Goal: Information Seeking & Learning: Learn about a topic

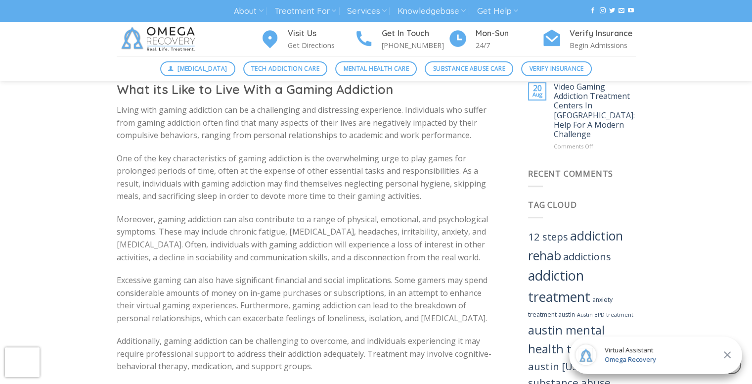
scroll to position [623, 0]
click at [729, 350] on icon at bounding box center [727, 355] width 12 height 12
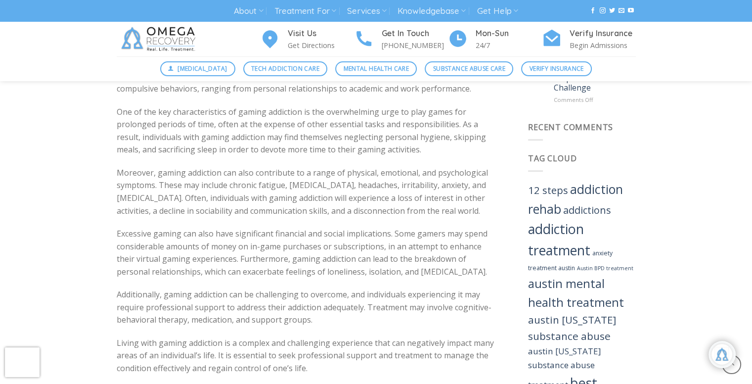
scroll to position [721, 0]
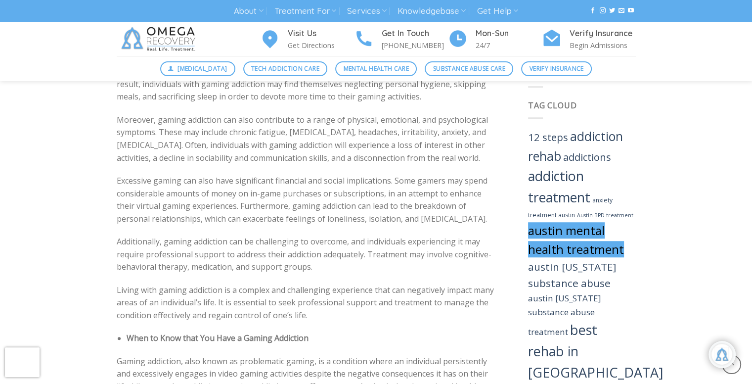
click at [574, 222] on link "austin mental health treatment" at bounding box center [576, 239] width 96 height 35
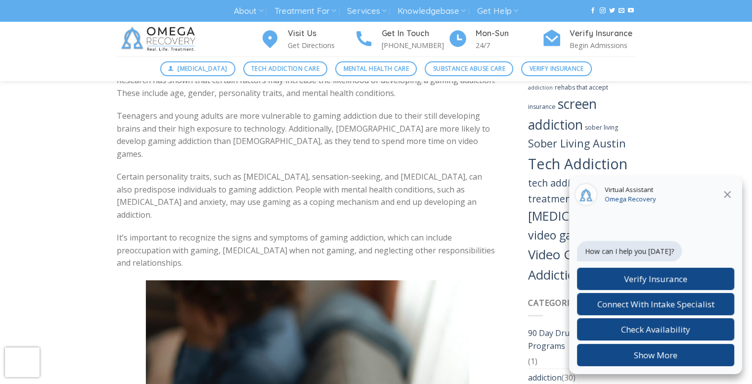
scroll to position [1315, 0]
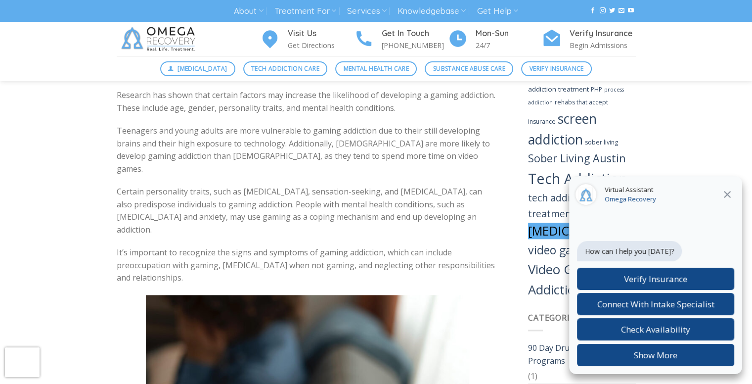
click at [596, 223] on link "[MEDICAL_DATA]" at bounding box center [576, 231] width 97 height 16
click at [727, 191] on icon at bounding box center [727, 194] width 12 height 12
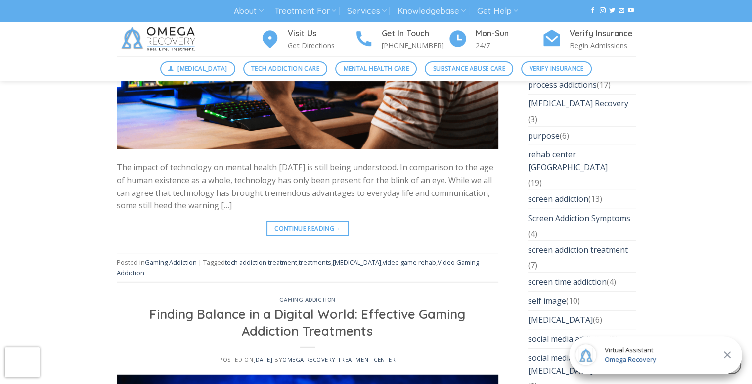
scroll to position [2571, 0]
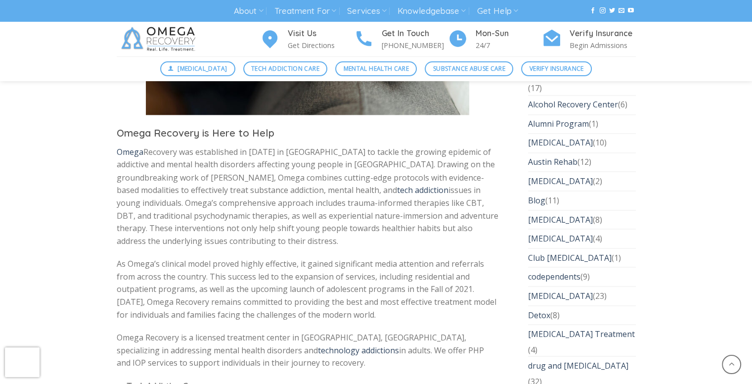
scroll to position [1859, 0]
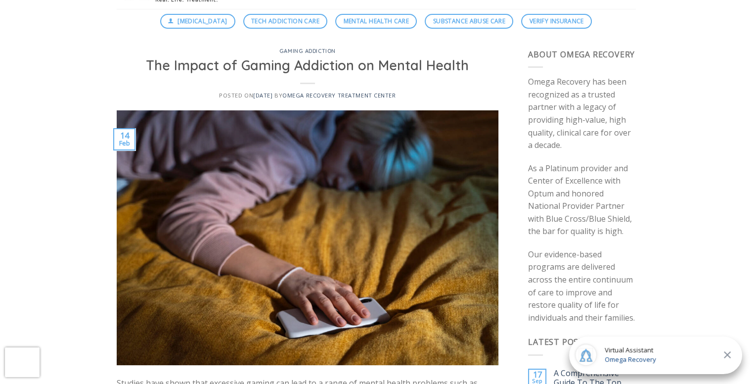
scroll to position [99, 0]
